Goal: Information Seeking & Learning: Learn about a topic

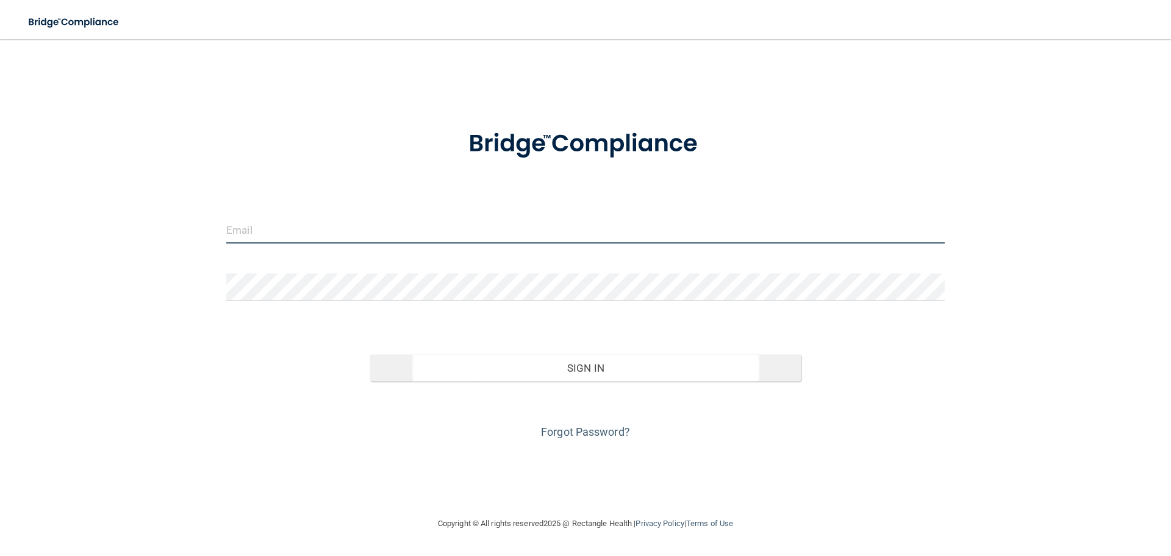
type input "[EMAIL_ADDRESS][DOMAIN_NAME]"
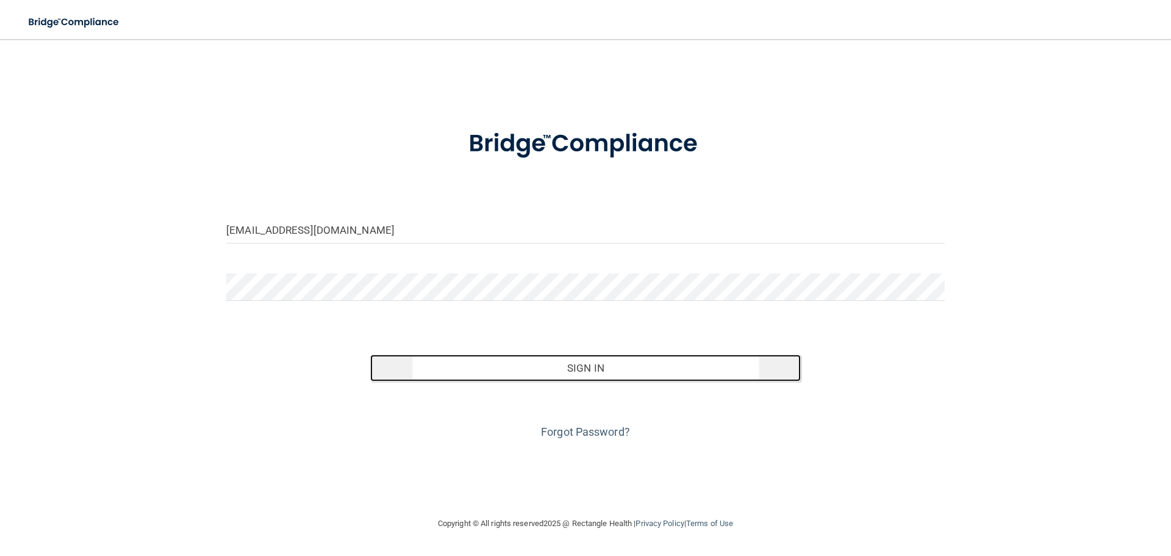
click at [659, 370] on button "Sign In" at bounding box center [585, 367] width 431 height 27
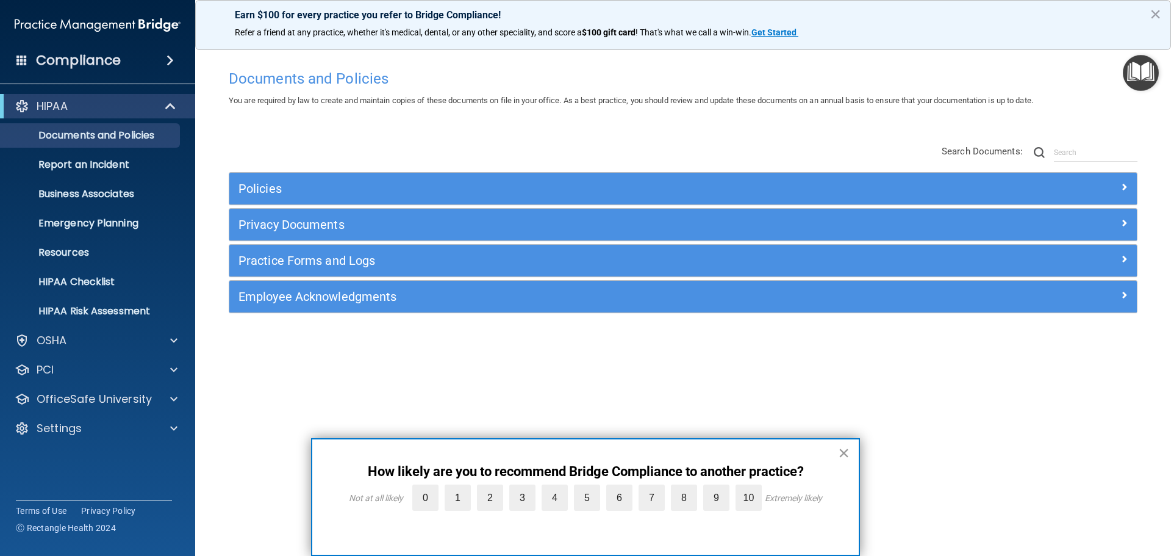
click at [842, 452] on button "×" at bounding box center [844, 453] width 12 height 20
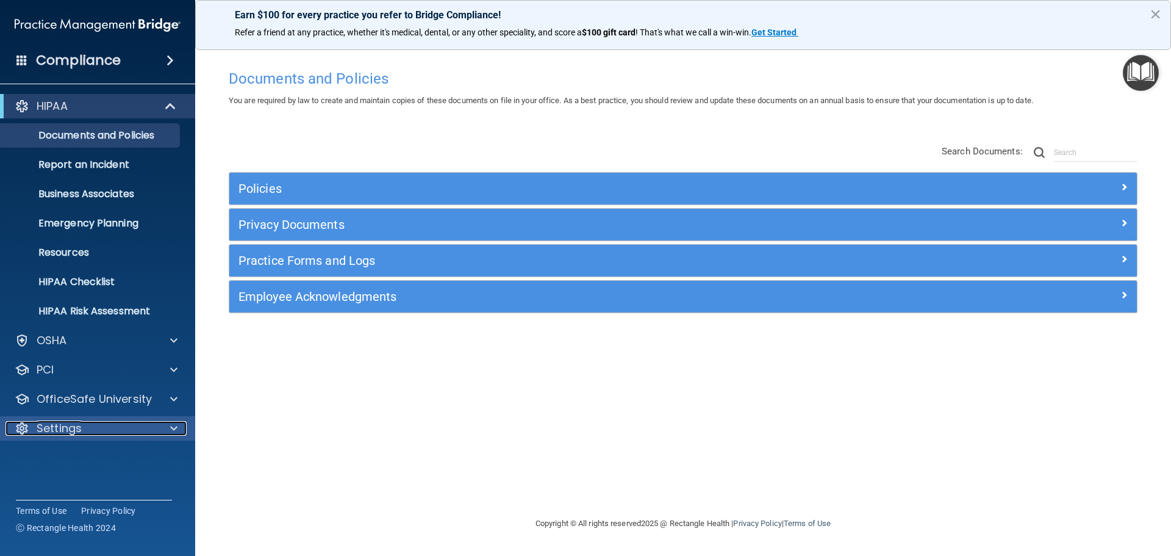
click at [106, 423] on div "Settings" at bounding box center [80, 428] width 151 height 15
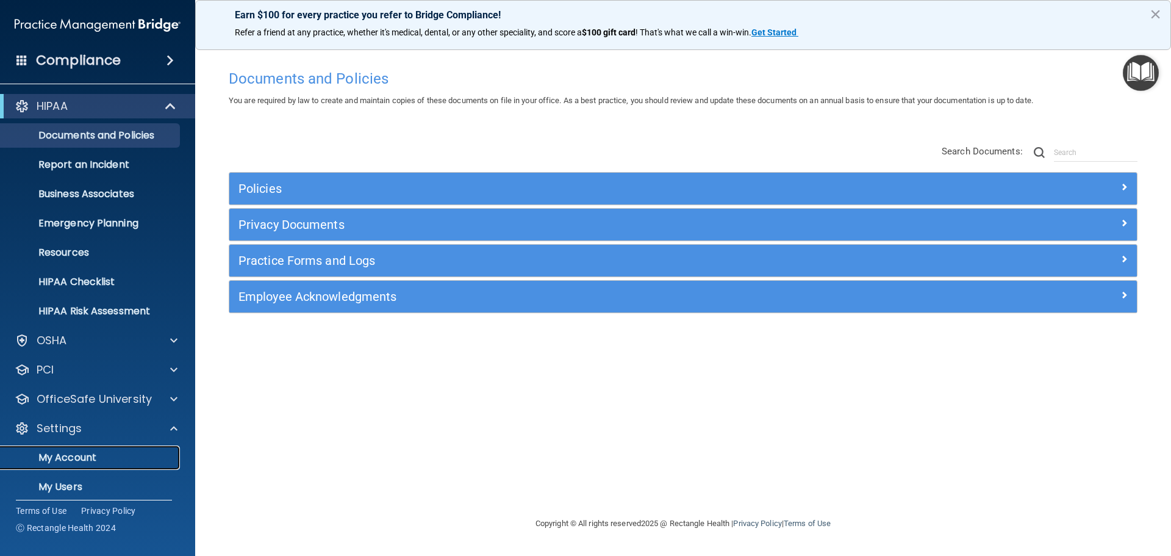
click at [79, 456] on p "My Account" at bounding box center [91, 457] width 167 height 12
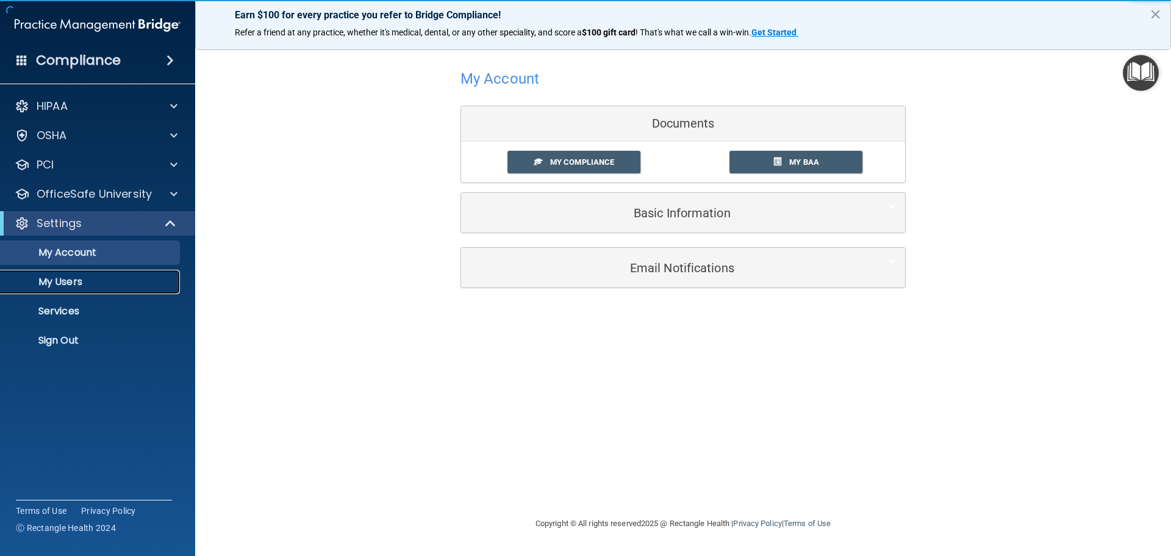
click at [72, 278] on p "My Users" at bounding box center [91, 282] width 167 height 12
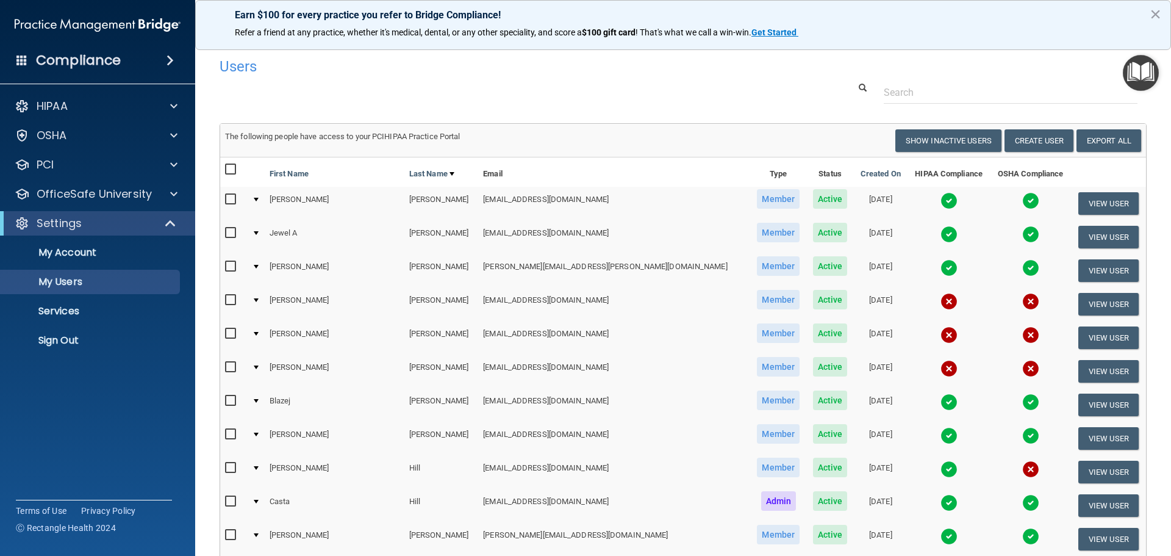
click at [234, 332] on input "checkbox" at bounding box center [232, 334] width 14 height 10
checkbox input "true"
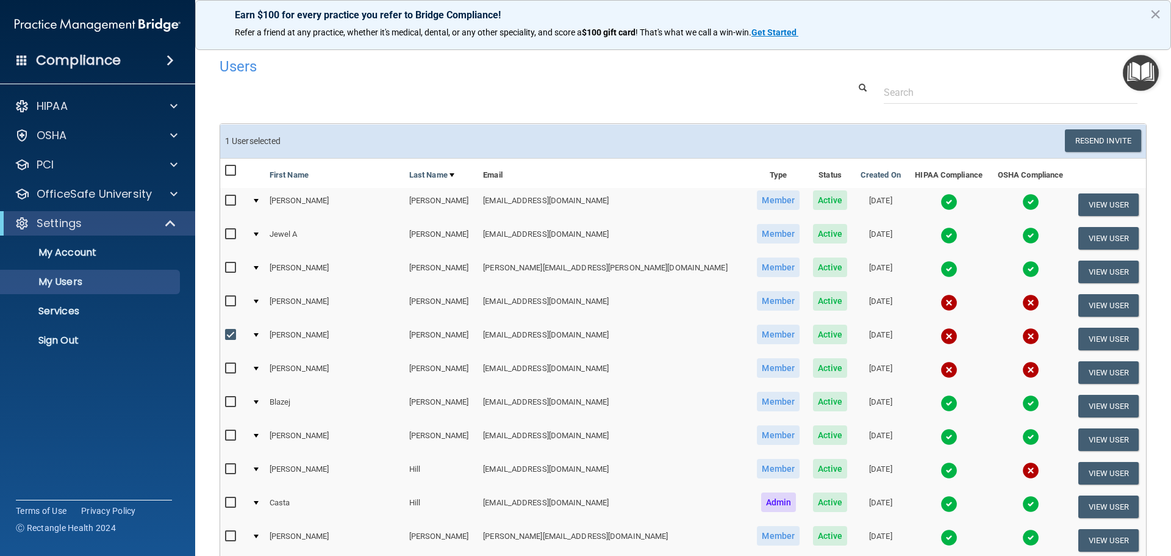
click at [230, 366] on input "checkbox" at bounding box center [232, 369] width 14 height 10
checkbox input "true"
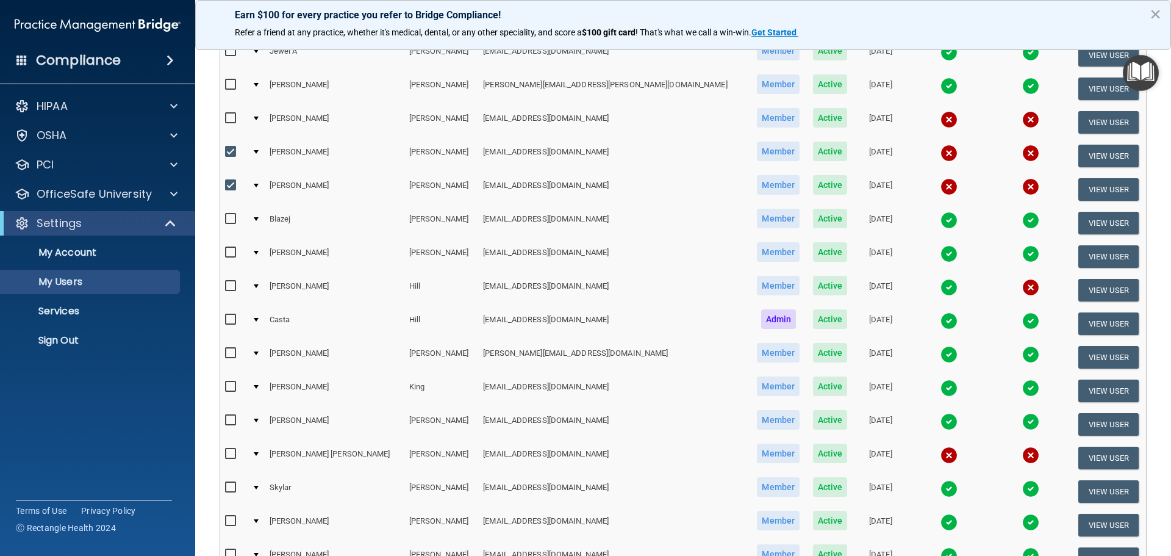
scroll to position [305, 0]
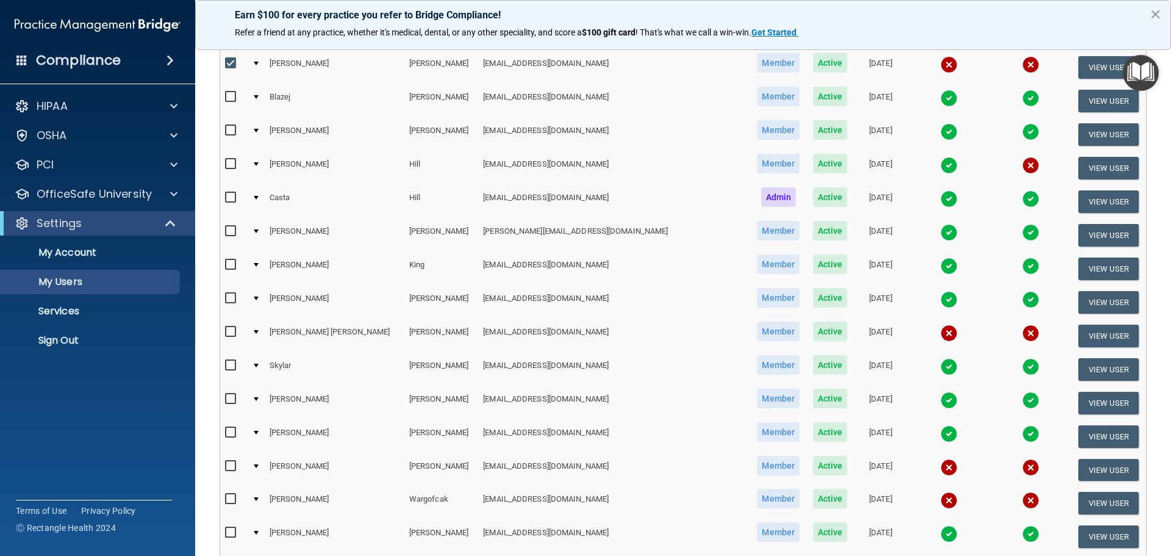
click at [229, 464] on input "checkbox" at bounding box center [232, 466] width 14 height 10
checkbox input "true"
click at [227, 502] on input "checkbox" at bounding box center [232, 499] width 14 height 10
checkbox input "true"
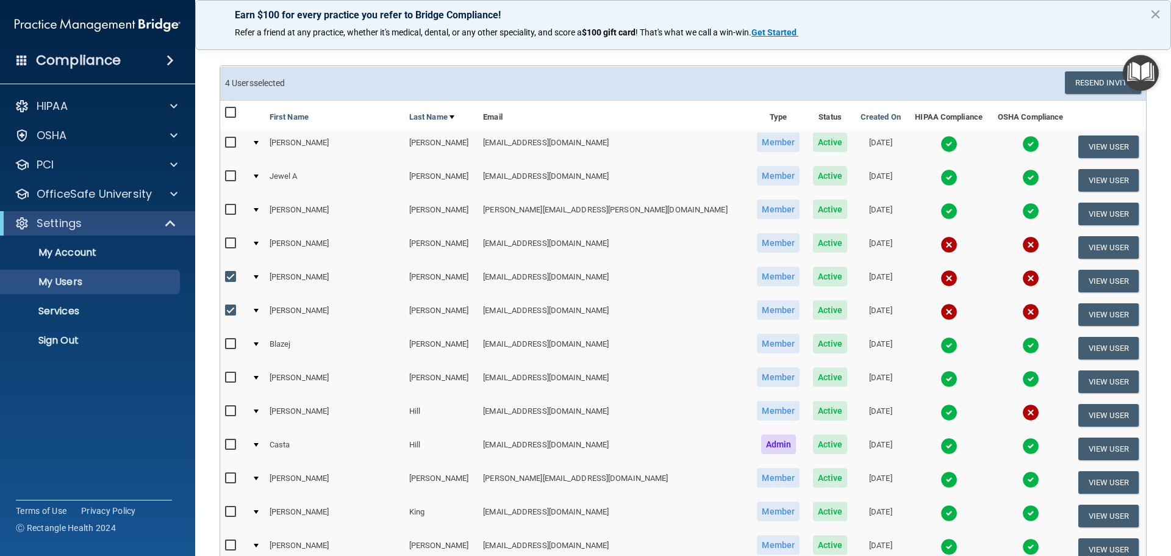
scroll to position [27, 0]
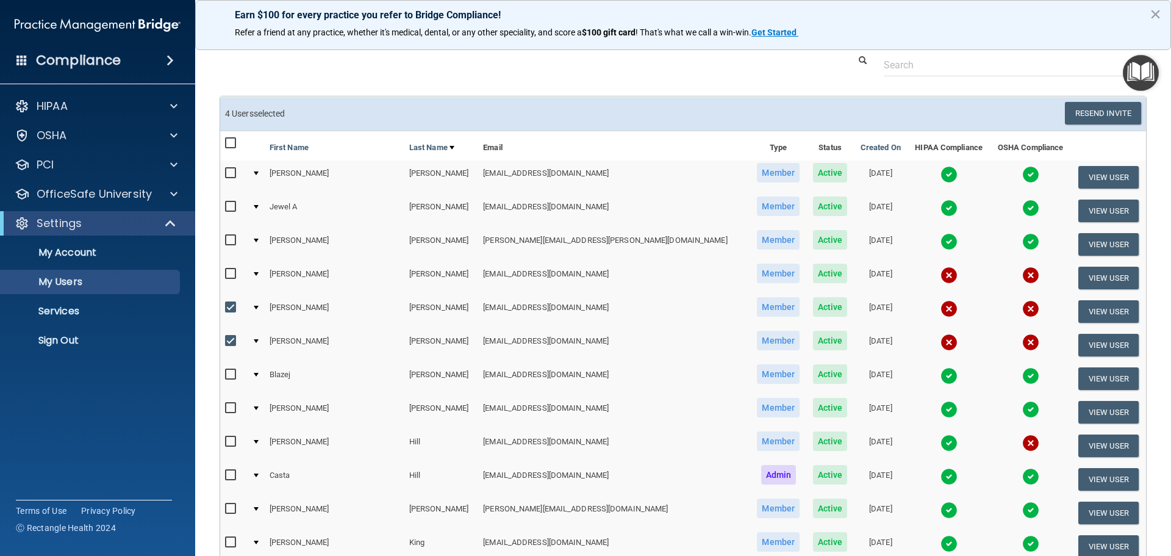
click at [231, 271] on input "checkbox" at bounding box center [232, 274] width 14 height 10
checkbox input "true"
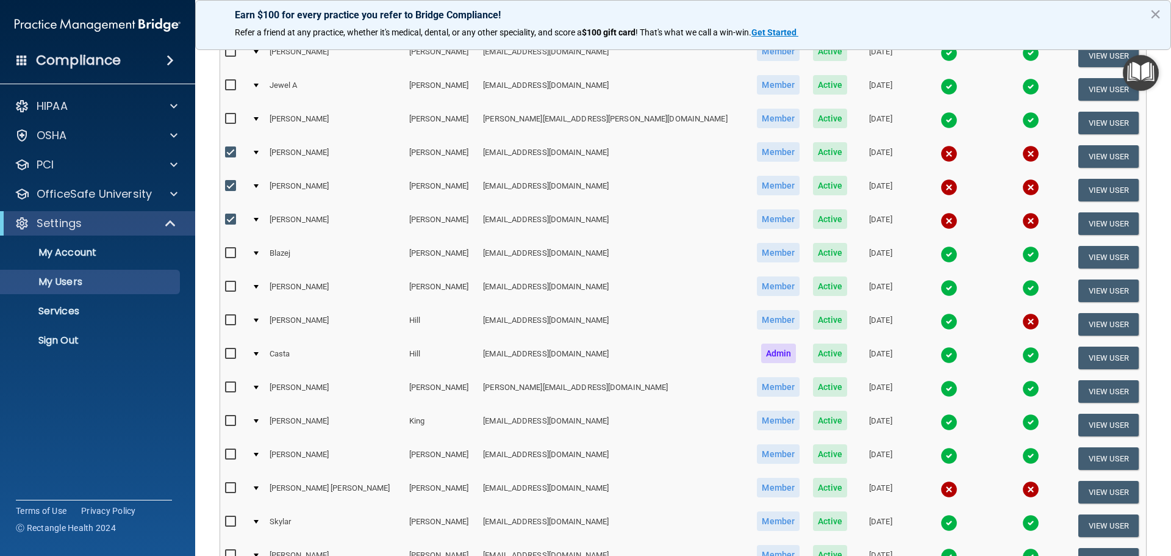
scroll to position [149, 0]
click at [231, 319] on input "checkbox" at bounding box center [232, 320] width 14 height 10
checkbox input "true"
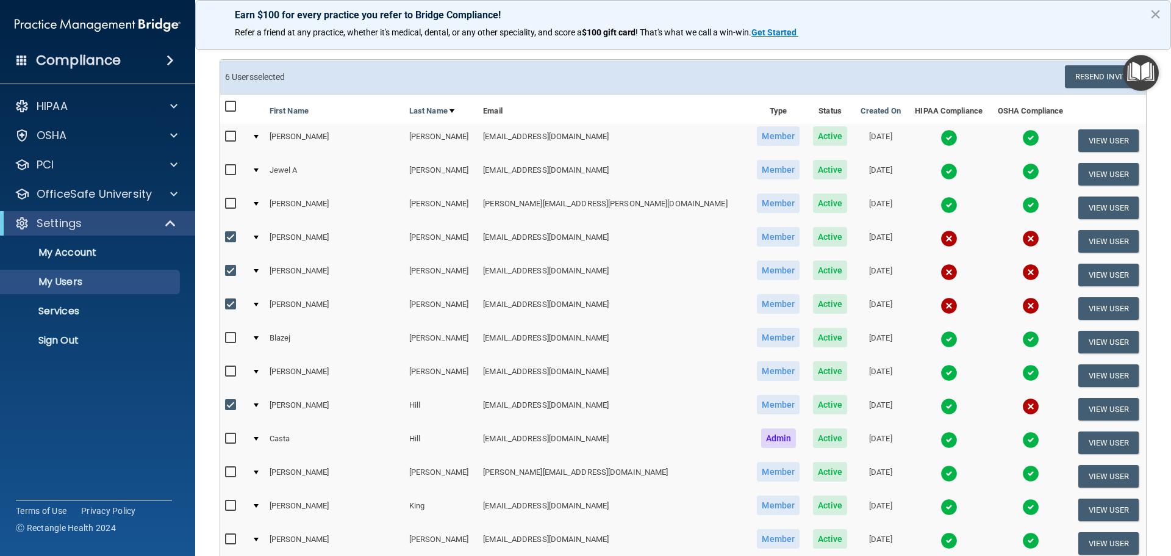
scroll to position [0, 0]
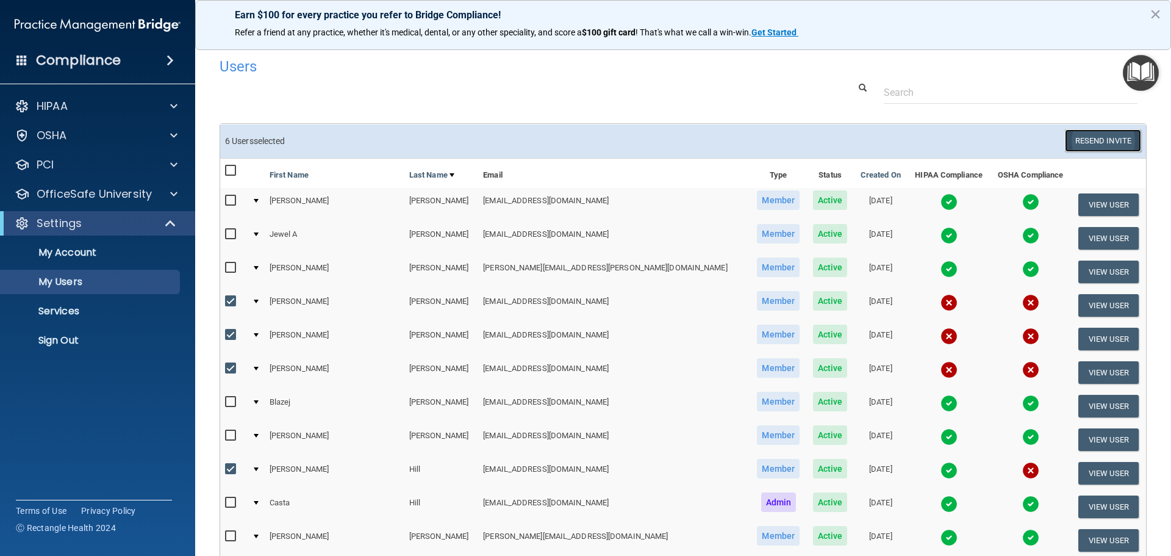
click at [1093, 139] on button "Resend Invite" at bounding box center [1103, 140] width 76 height 23
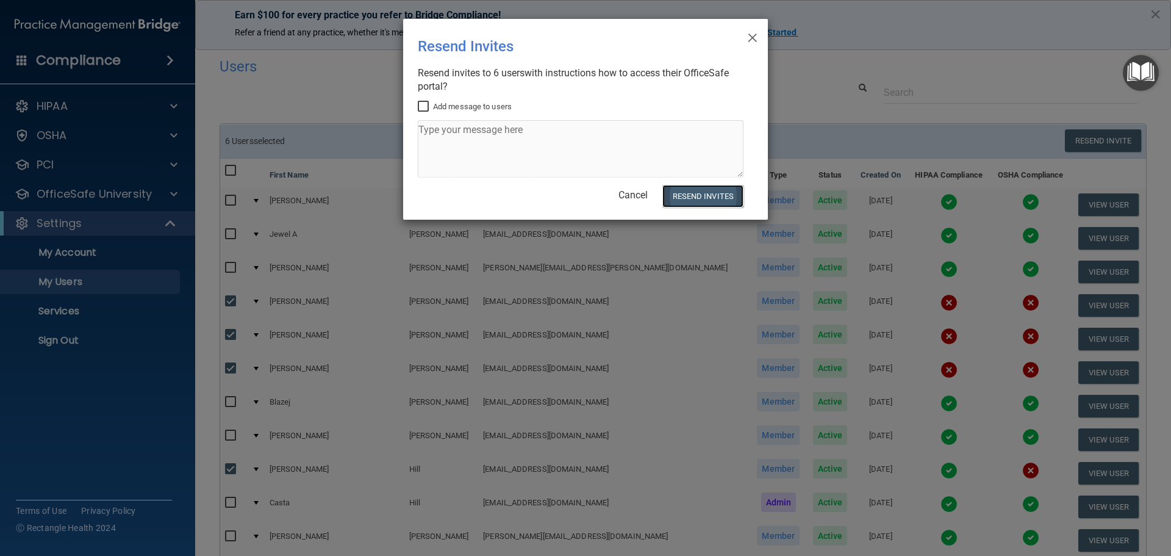
click at [711, 197] on button "Resend Invites" at bounding box center [702, 196] width 81 height 23
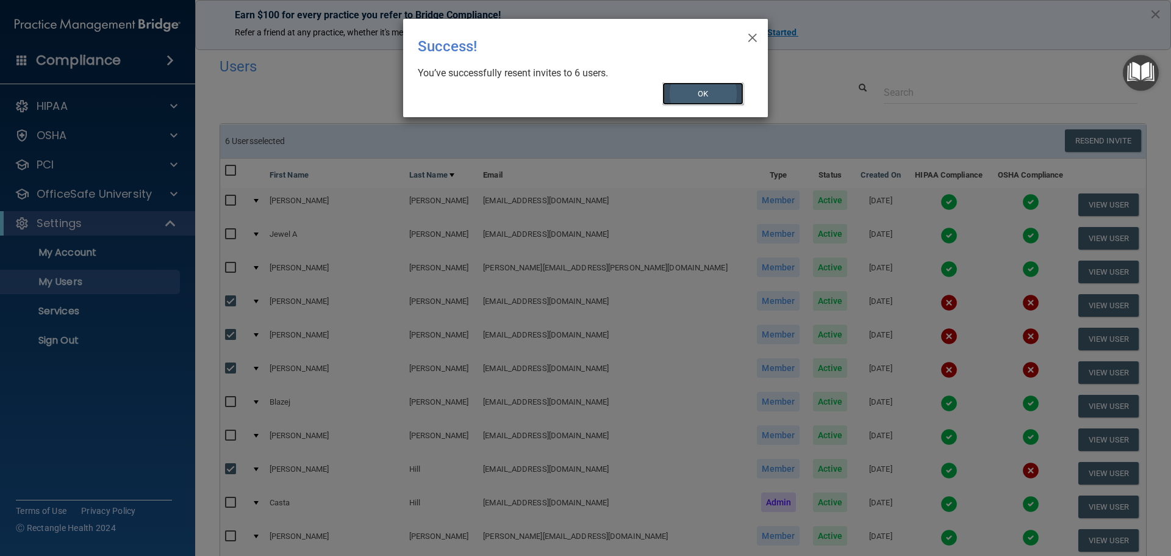
click at [686, 85] on button "OK" at bounding box center [703, 93] width 82 height 23
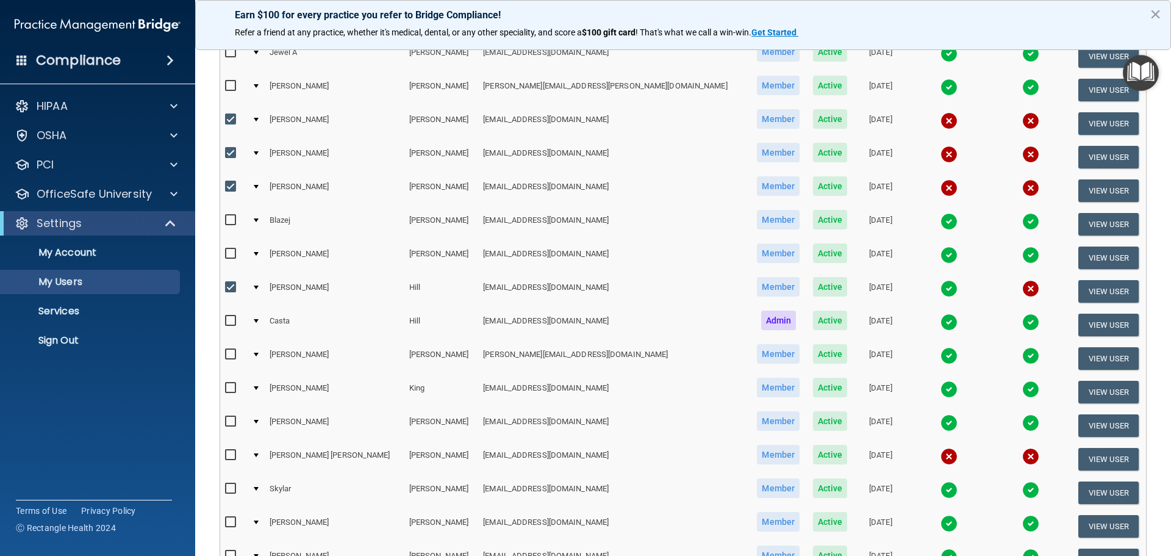
scroll to position [183, 0]
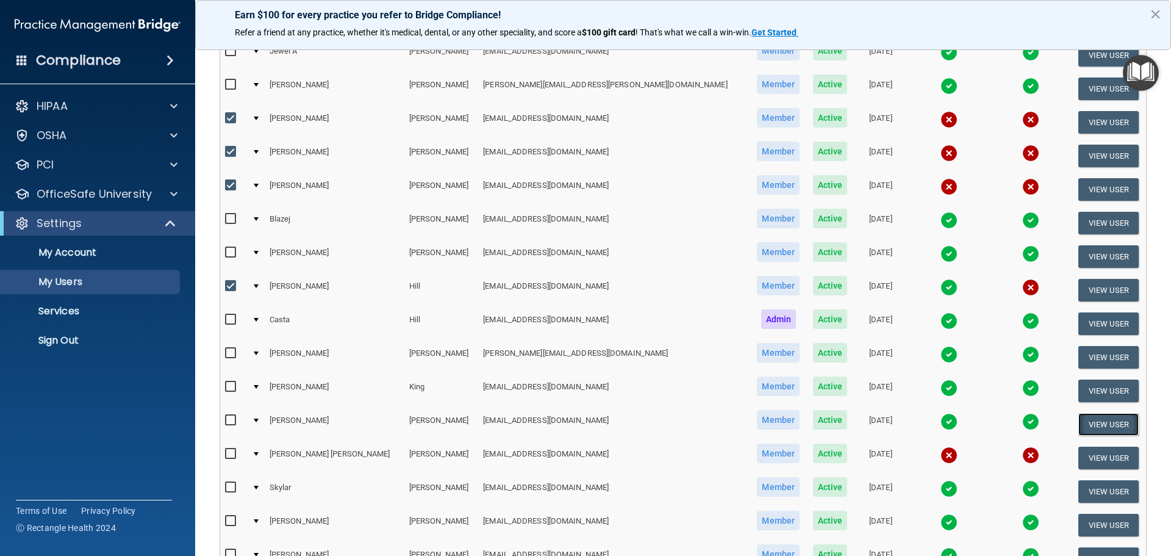
click at [1109, 428] on button "View User" at bounding box center [1109, 424] width 60 height 23
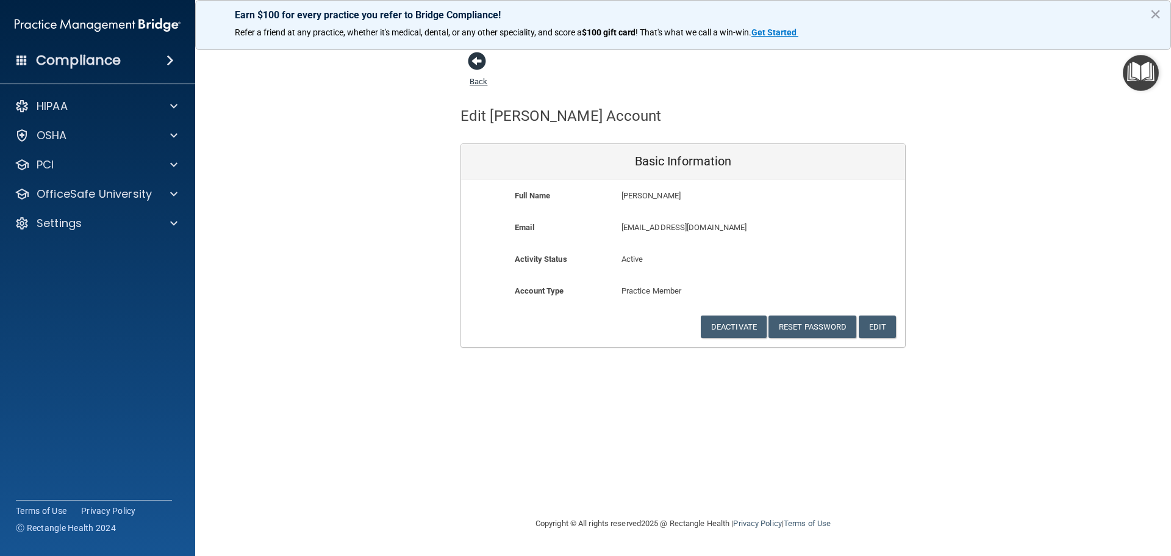
click at [478, 82] on link "Back" at bounding box center [479, 74] width 18 height 24
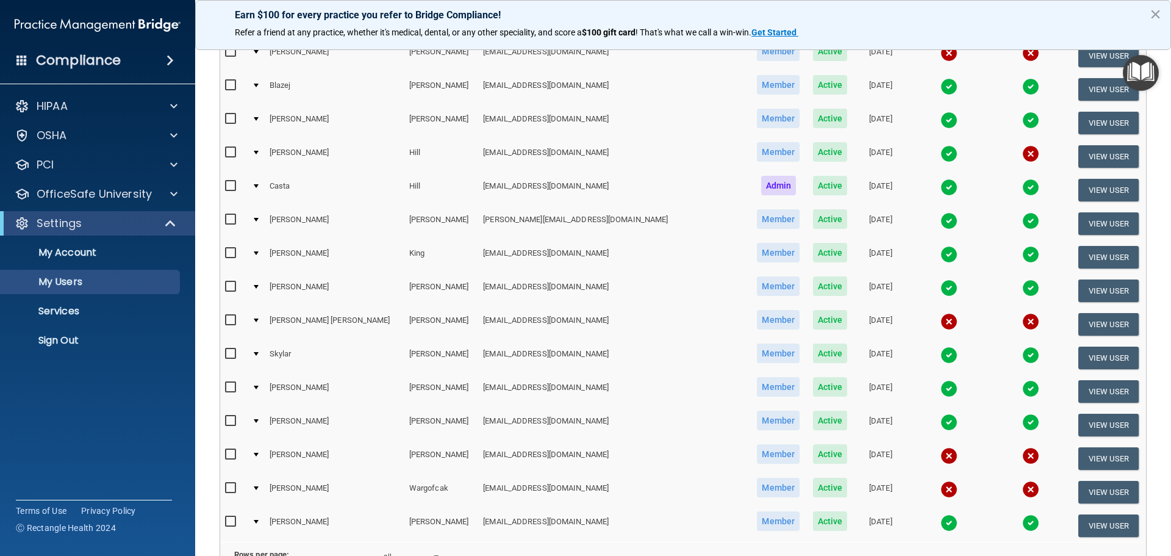
scroll to position [305, 0]
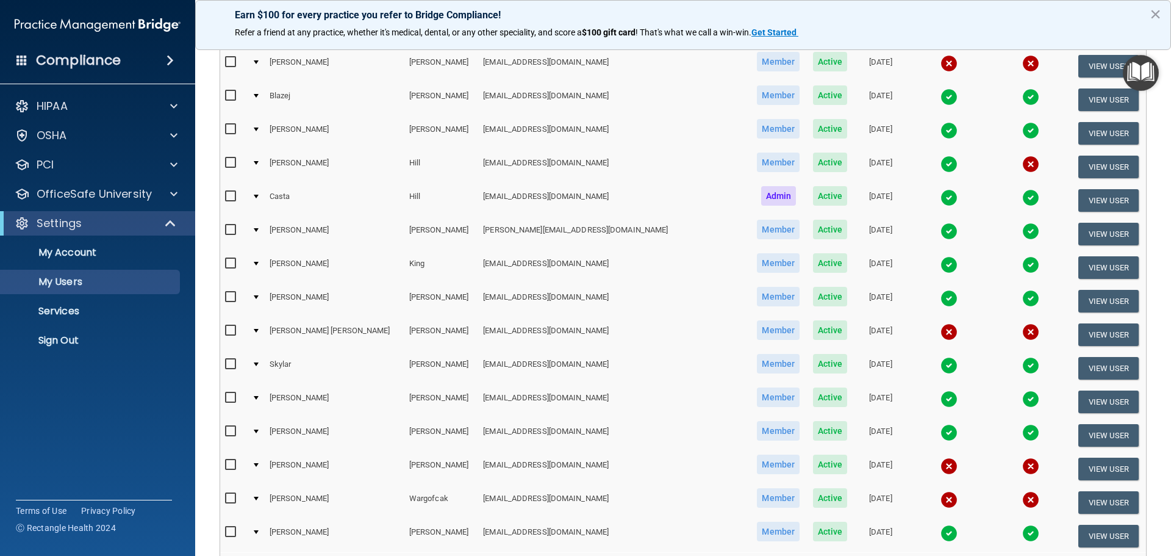
click at [259, 296] on div at bounding box center [256, 297] width 5 height 4
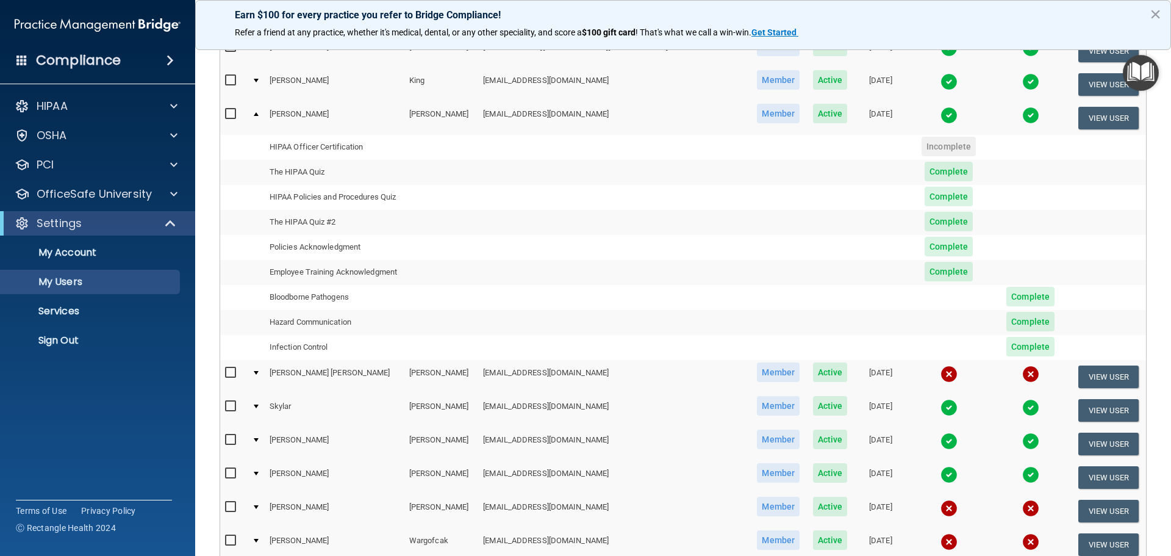
scroll to position [427, 0]
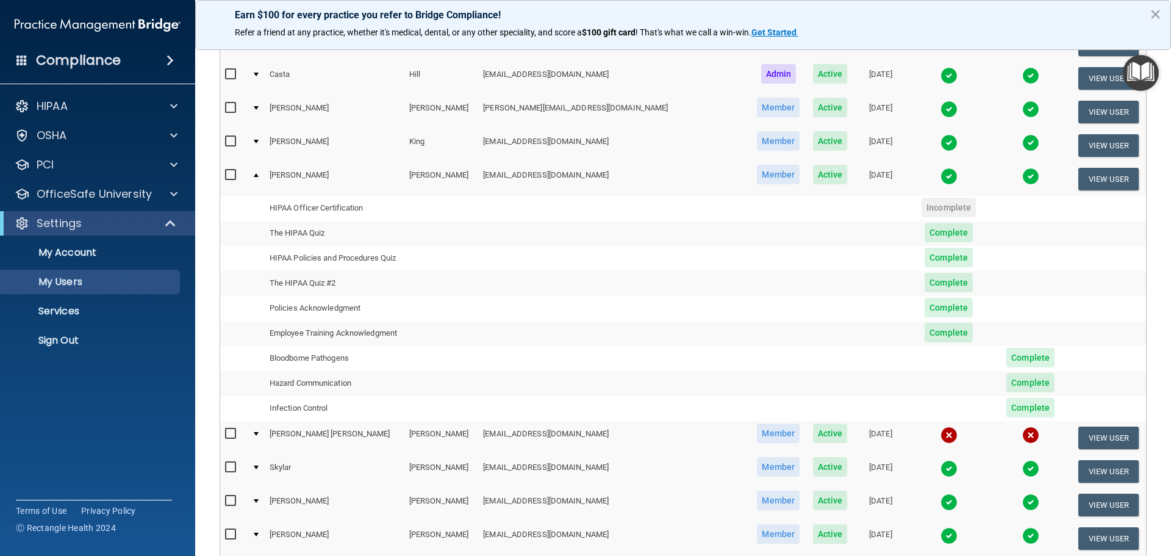
click at [925, 233] on span "Complete" at bounding box center [949, 233] width 48 height 20
click at [320, 235] on td "The HIPAA Quiz" at bounding box center [372, 233] width 214 height 25
click at [417, 234] on td "The HIPAA Quiz" at bounding box center [372, 233] width 214 height 25
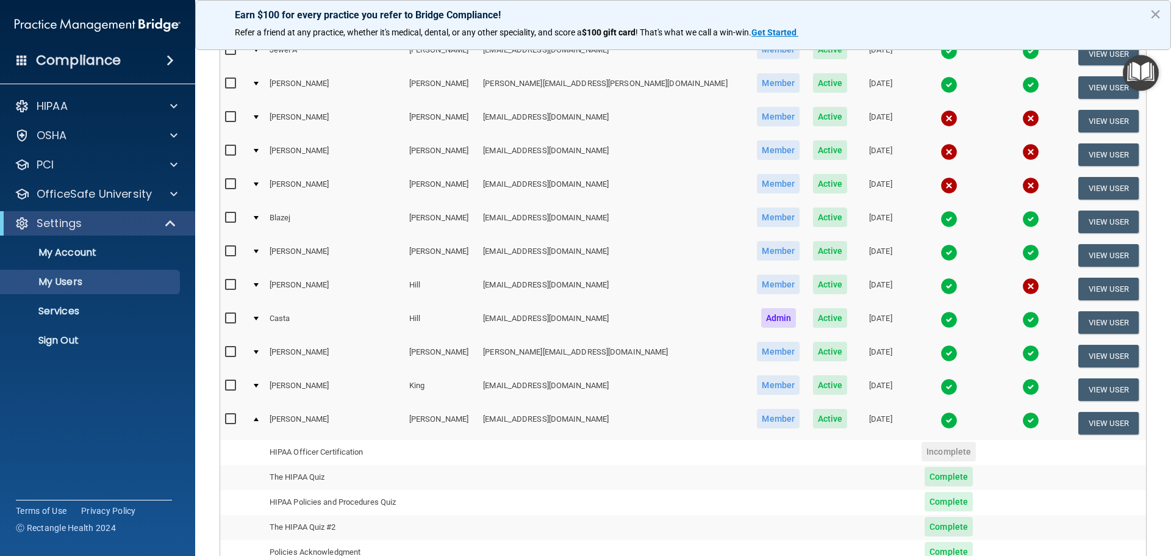
scroll to position [0, 0]
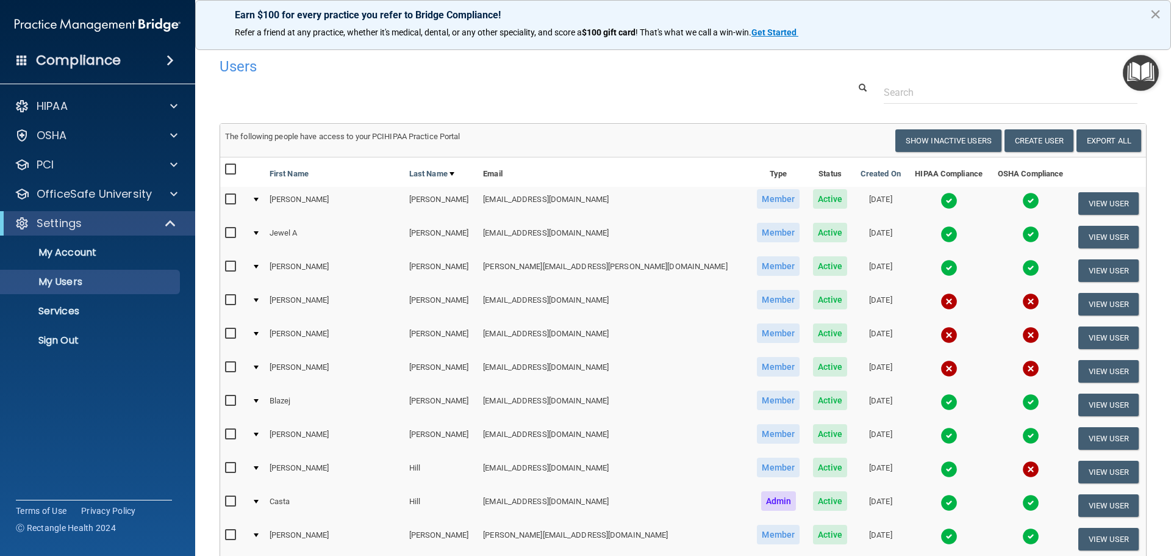
click at [1155, 10] on button "×" at bounding box center [1156, 14] width 12 height 20
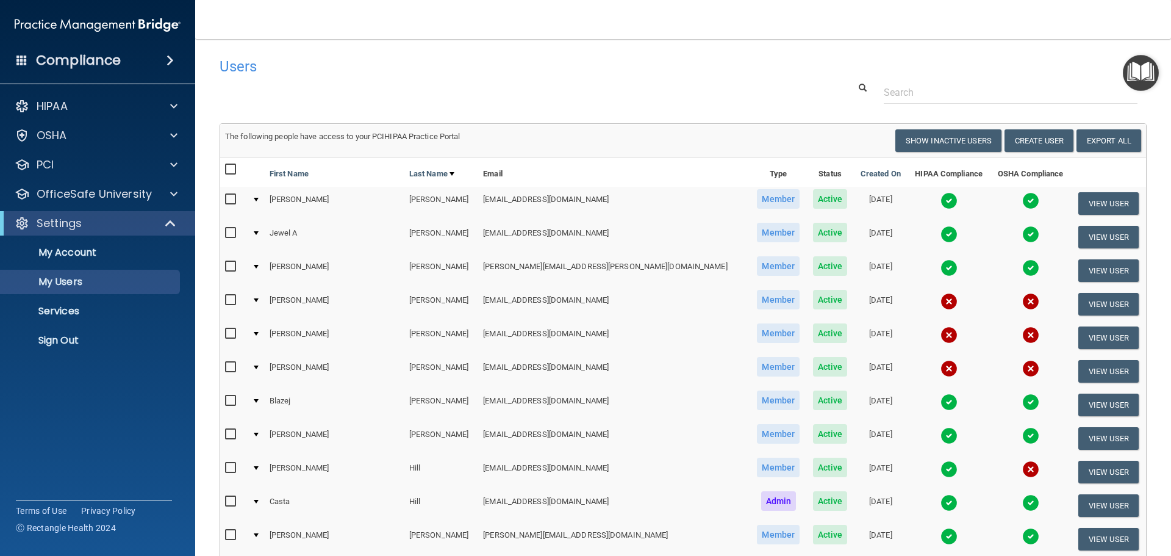
click at [1138, 63] on img "Open Resource Center" at bounding box center [1141, 73] width 36 height 36
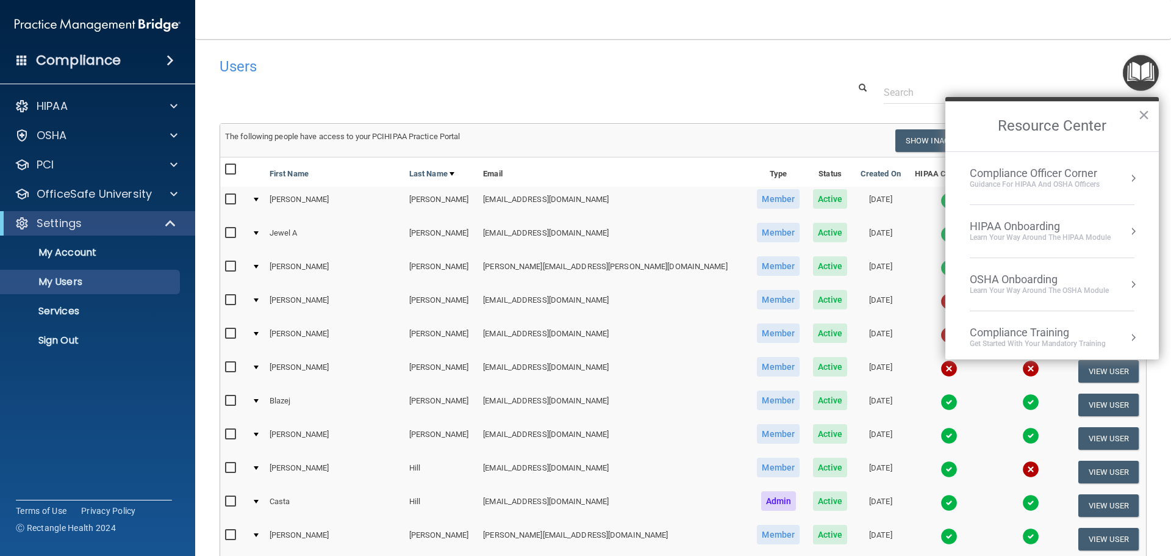
click at [744, 65] on h4 "Users" at bounding box center [486, 67] width 533 height 16
click at [730, 75] on div "Users" at bounding box center [485, 66] width 551 height 30
click at [717, 76] on div "Users" at bounding box center [485, 66] width 551 height 30
click at [1144, 114] on button "×" at bounding box center [1144, 115] width 12 height 20
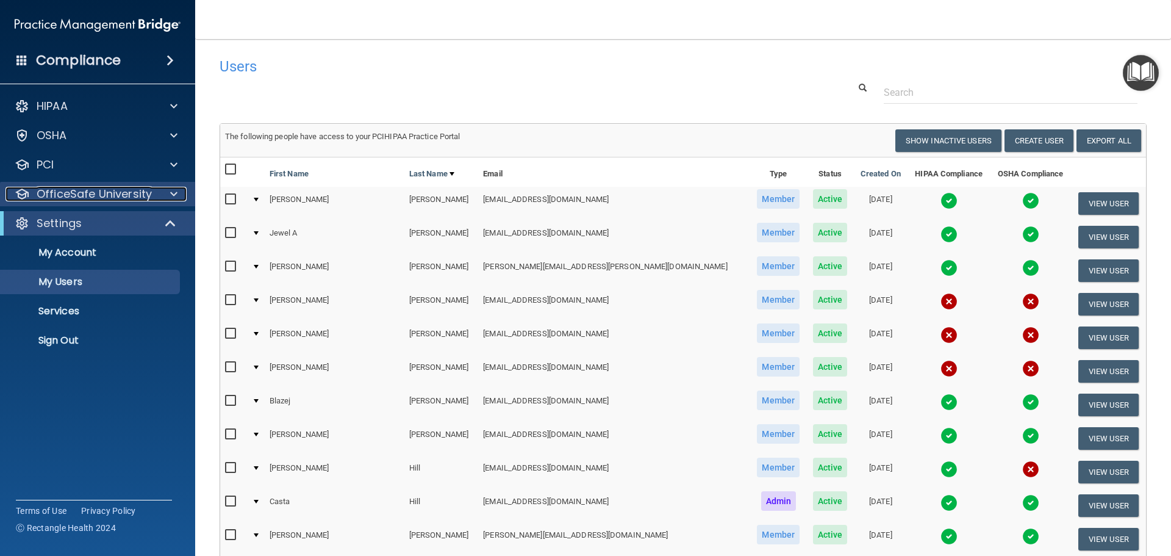
click at [171, 195] on span at bounding box center [173, 194] width 7 height 15
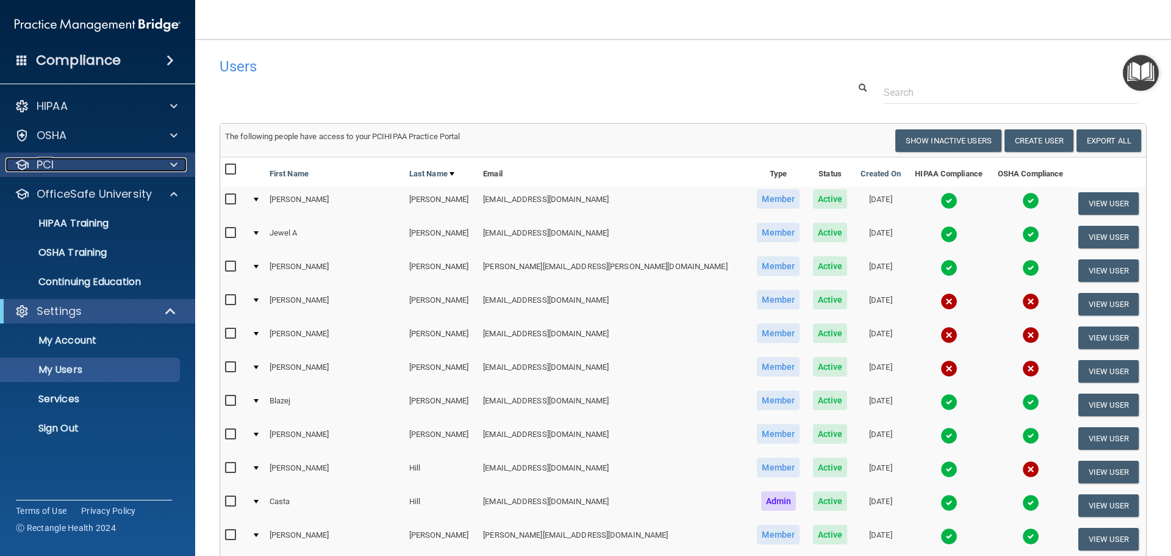
click at [179, 165] on div at bounding box center [172, 164] width 31 height 15
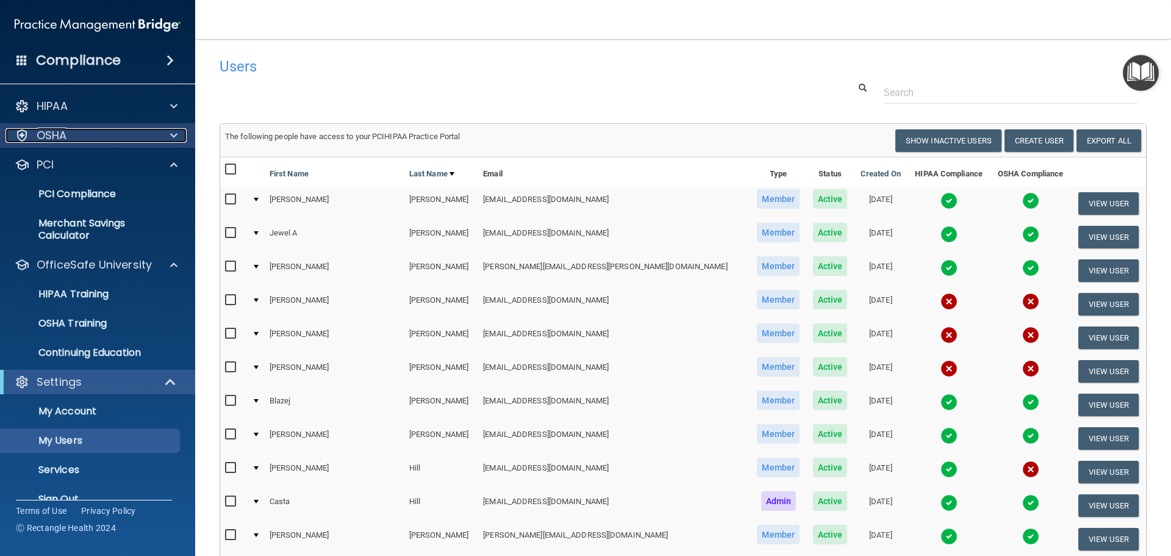
click at [178, 138] on div at bounding box center [172, 135] width 31 height 15
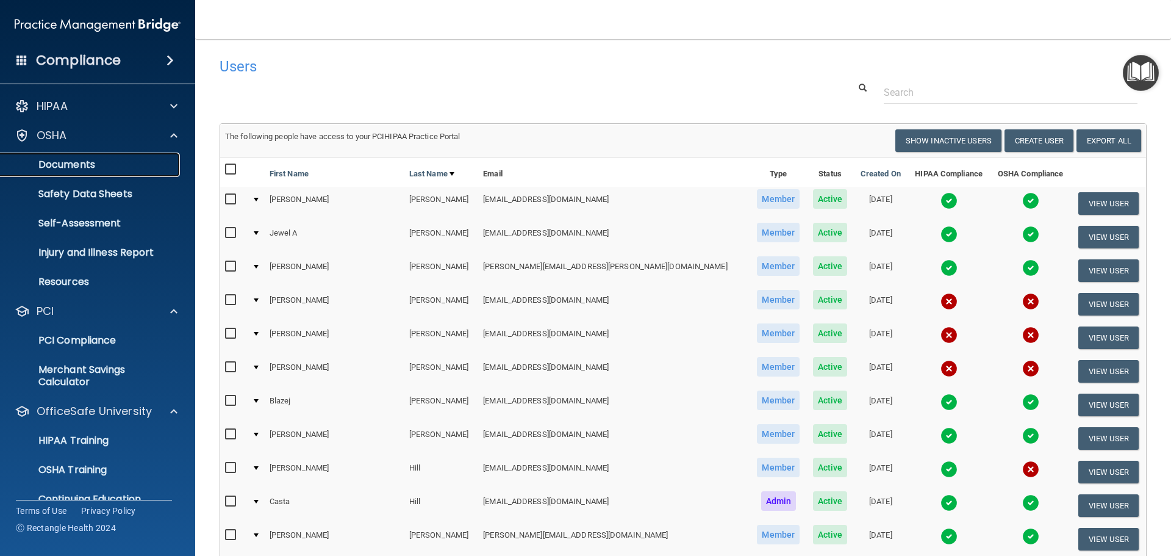
click at [90, 163] on p "Documents" at bounding box center [91, 165] width 167 height 12
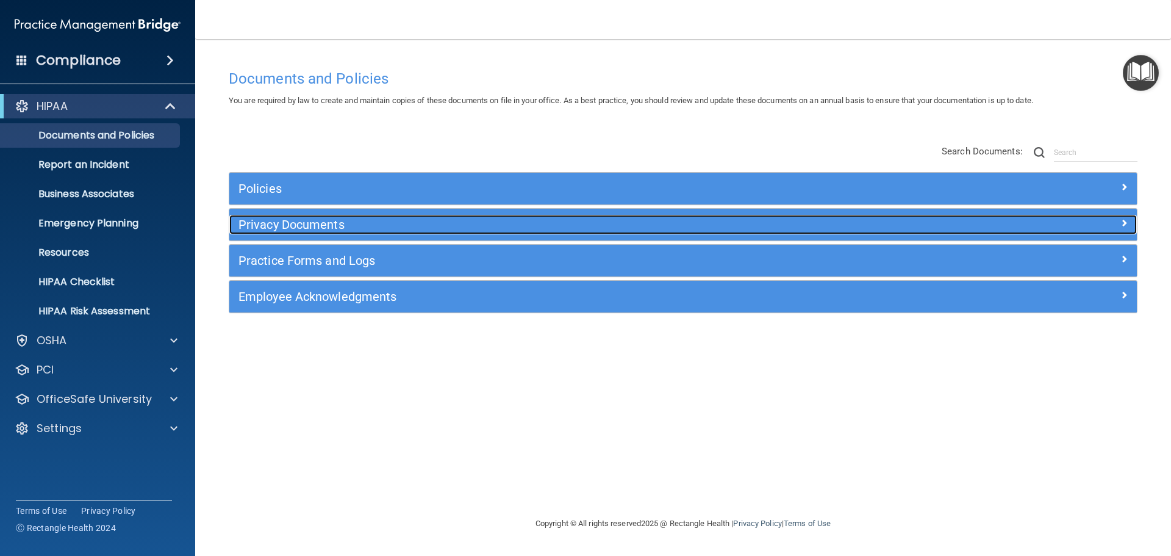
click at [1123, 222] on span at bounding box center [1124, 222] width 7 height 15
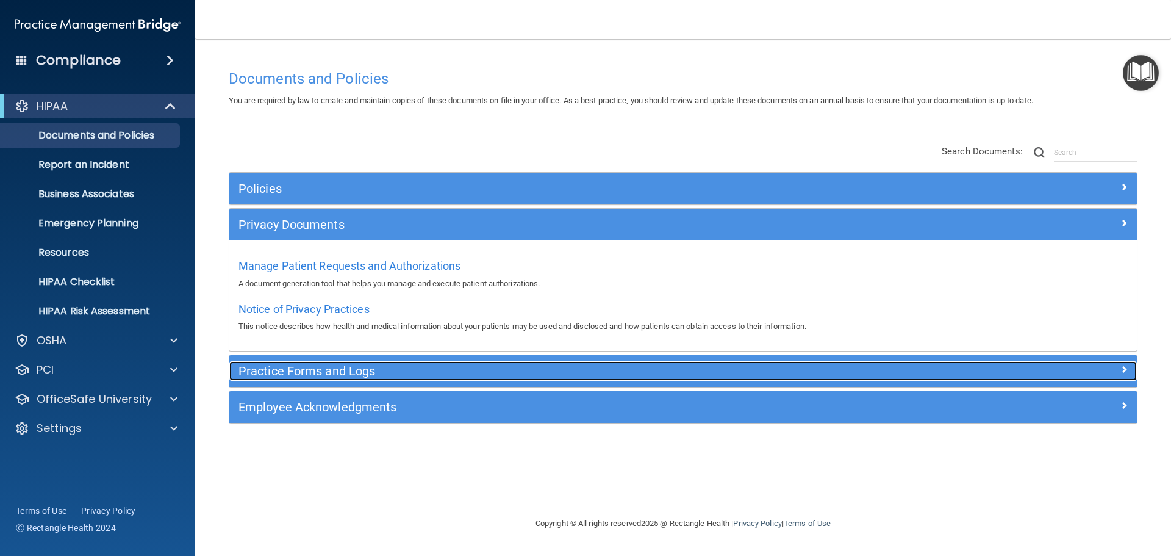
click at [1129, 372] on div at bounding box center [1023, 368] width 227 height 15
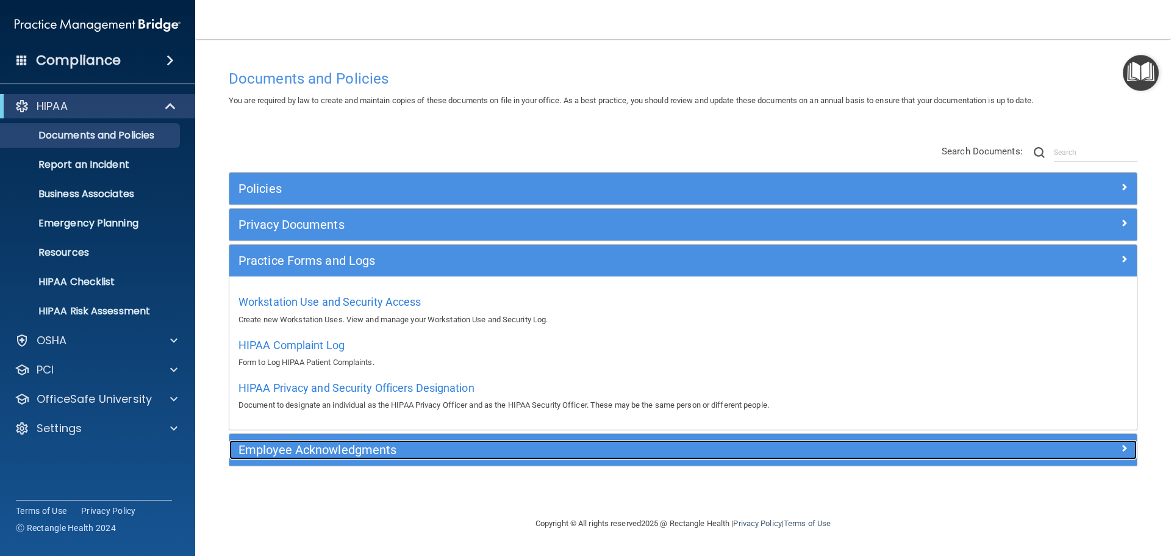
click at [1128, 450] on div at bounding box center [1023, 447] width 227 height 15
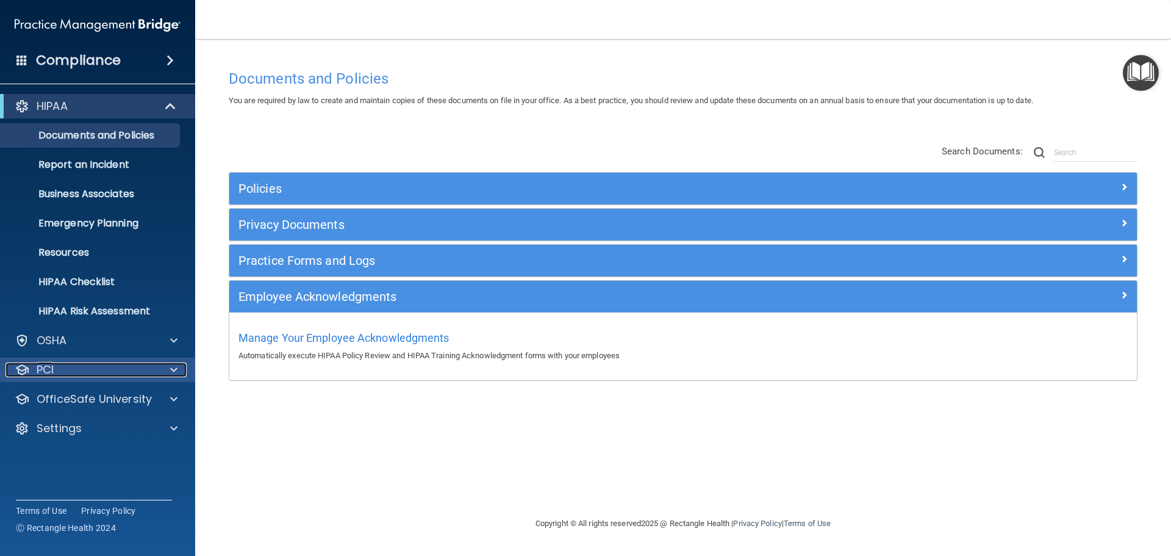
click at [171, 369] on span at bounding box center [173, 369] width 7 height 15
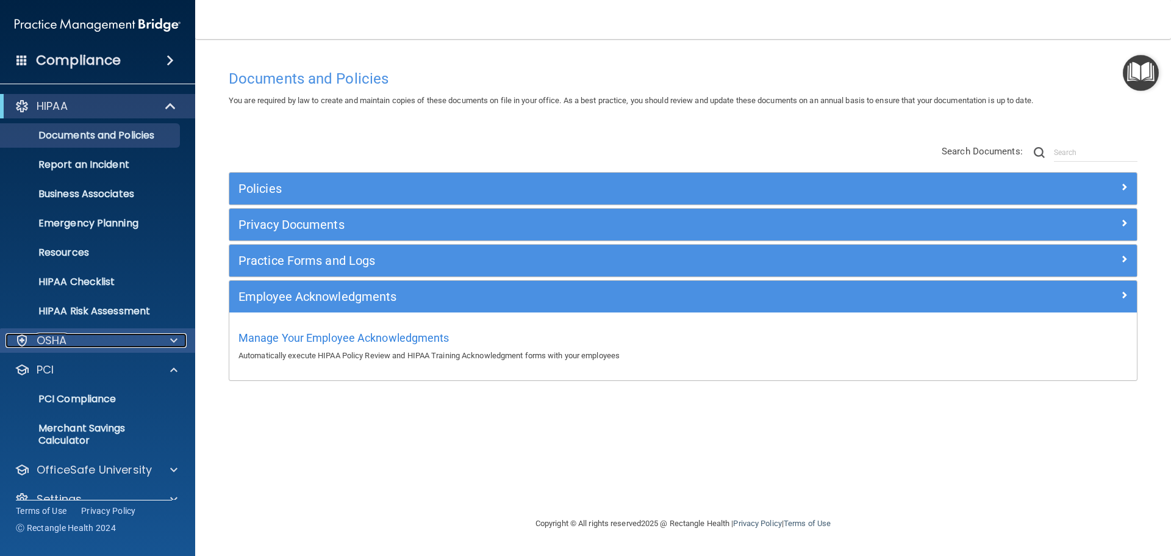
click at [169, 346] on div at bounding box center [172, 340] width 31 height 15
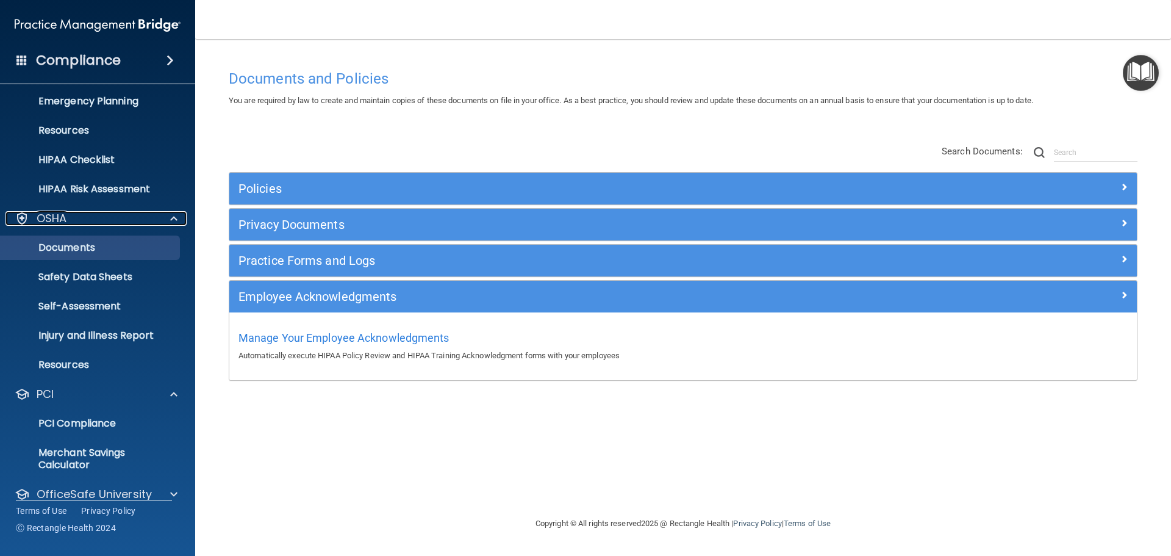
scroll to position [168, 0]
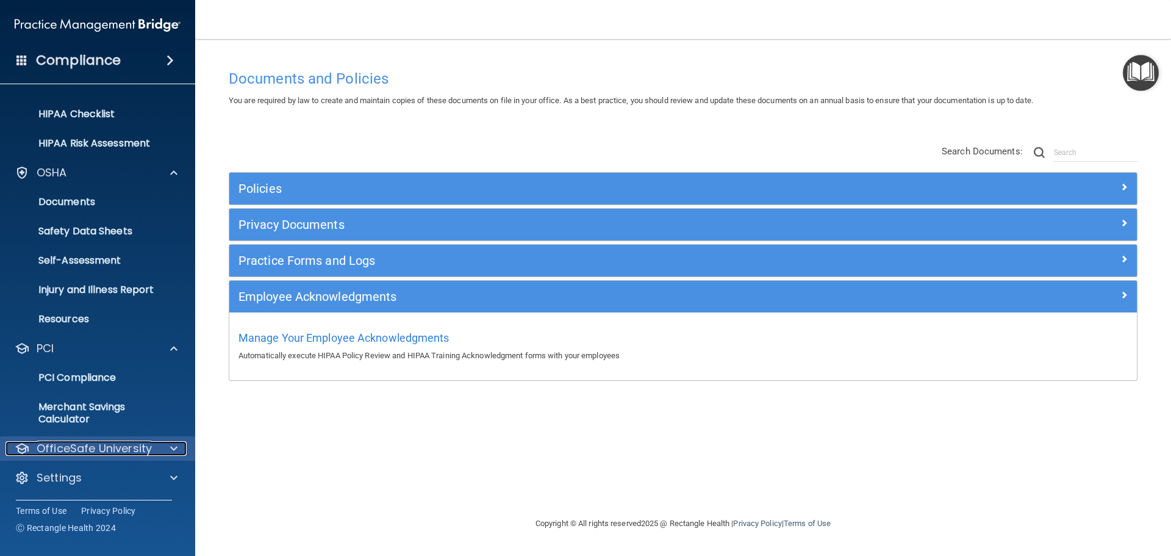
click at [168, 447] on div at bounding box center [172, 448] width 31 height 15
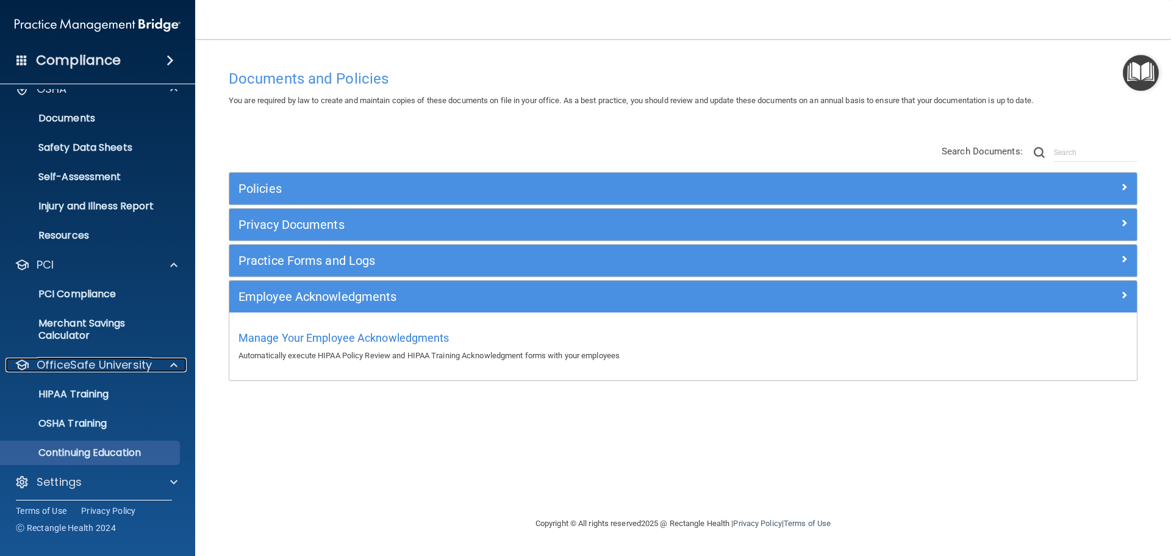
scroll to position [256, 0]
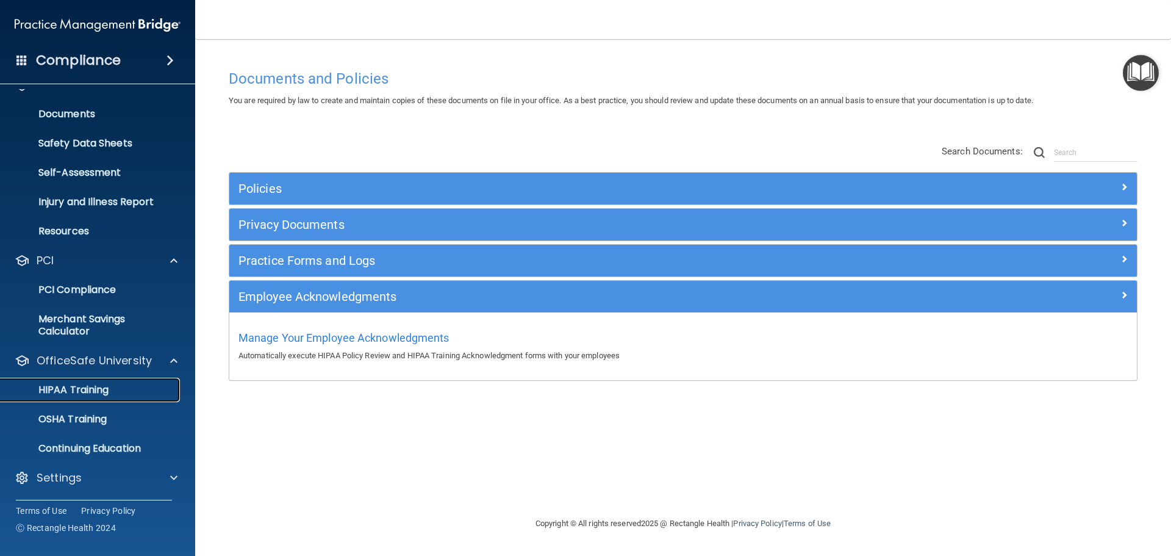
click at [94, 390] on p "HIPAA Training" at bounding box center [58, 390] width 101 height 12
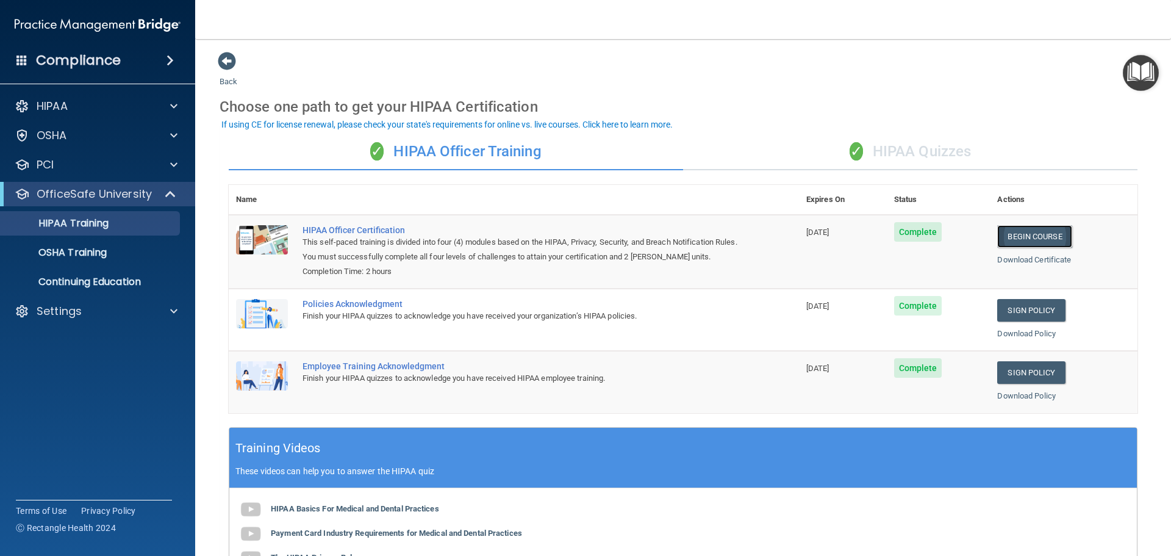
click at [1037, 235] on link "Begin Course" at bounding box center [1034, 236] width 74 height 23
click at [1057, 262] on link "Download Certificate" at bounding box center [1034, 259] width 74 height 9
click at [1022, 336] on link "Download Policy" at bounding box center [1026, 333] width 59 height 9
click at [56, 249] on p "OSHA Training" at bounding box center [57, 252] width 99 height 12
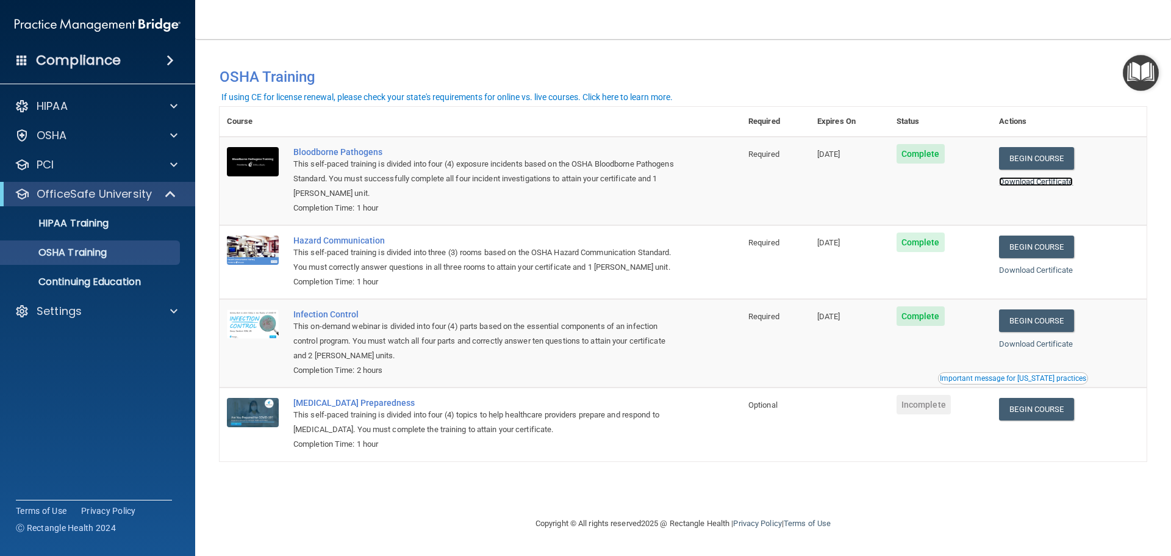
click at [1073, 182] on link "Download Certificate" at bounding box center [1036, 181] width 74 height 9
click at [102, 282] on p "Continuing Education" at bounding box center [91, 282] width 167 height 12
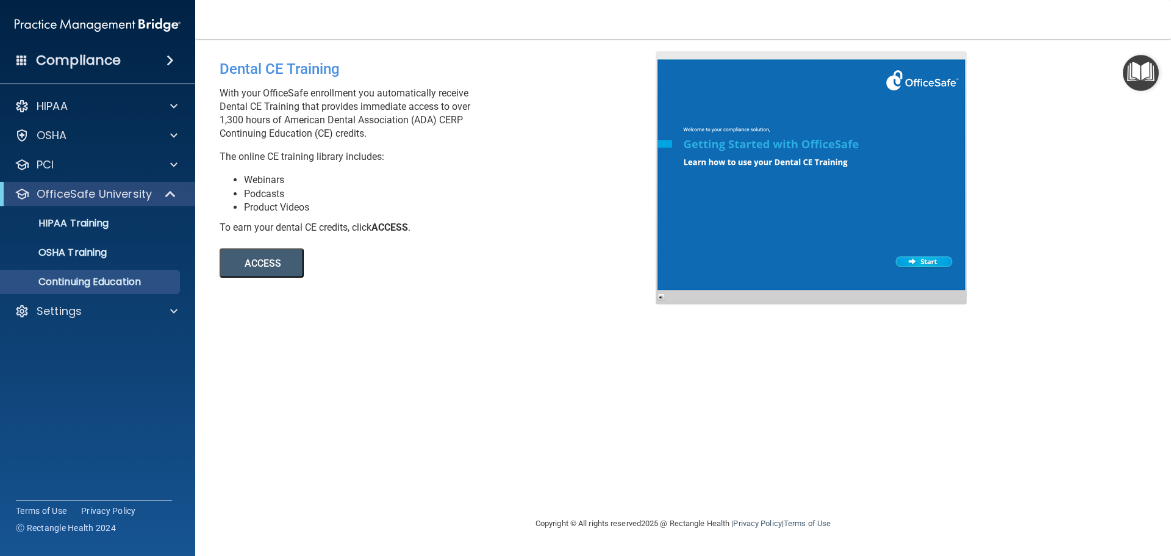
click at [285, 271] on button "ACCESS" at bounding box center [262, 262] width 84 height 29
click at [101, 256] on p "OSHA Training" at bounding box center [57, 252] width 99 height 12
